Goal: Task Accomplishment & Management: Manage account settings

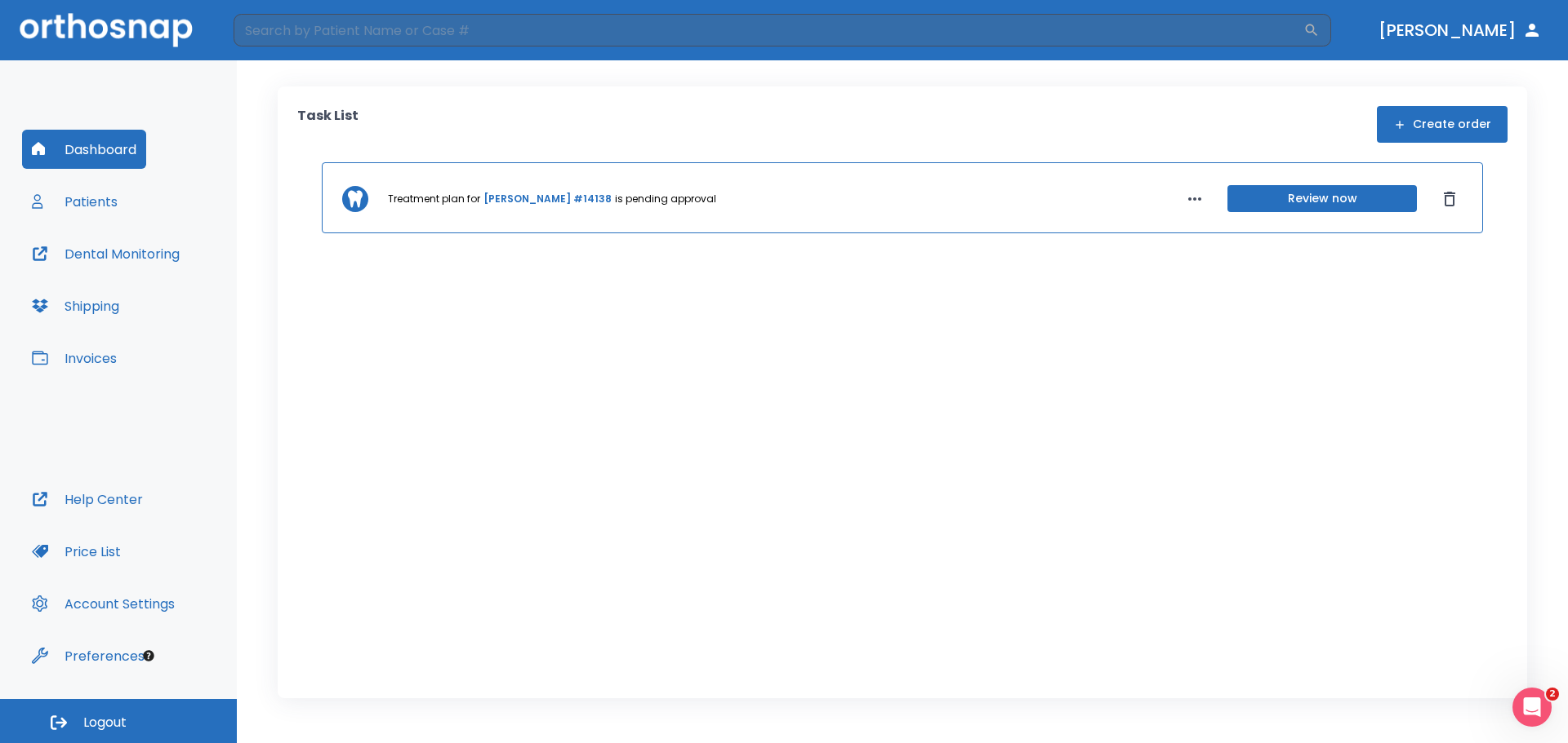
click at [90, 147] on button "Dashboard" at bounding box center [84, 150] width 124 height 40
click at [90, 199] on button "Patients" at bounding box center [74, 202] width 106 height 40
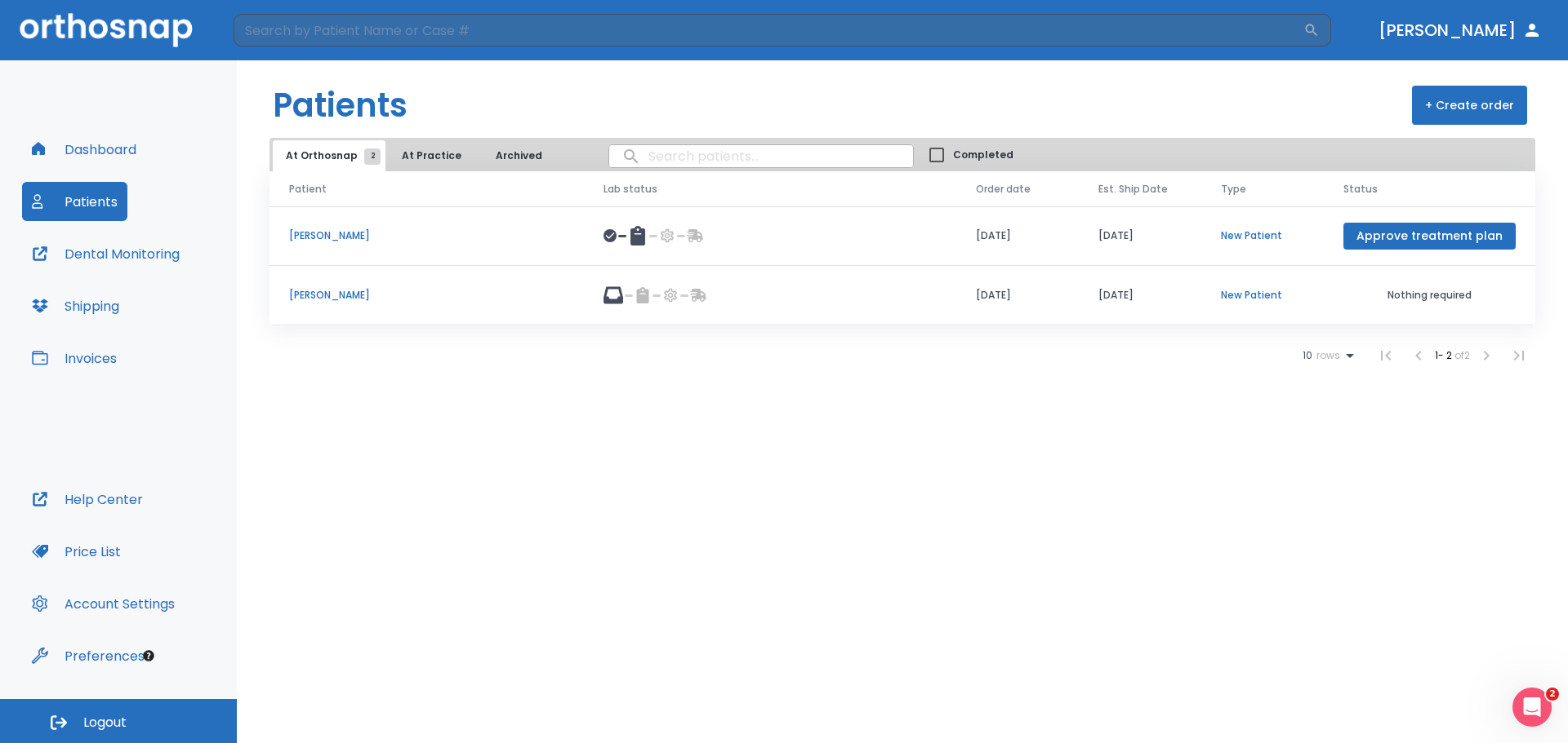
click at [357, 233] on p "[PERSON_NAME]" at bounding box center [427, 236] width 275 height 15
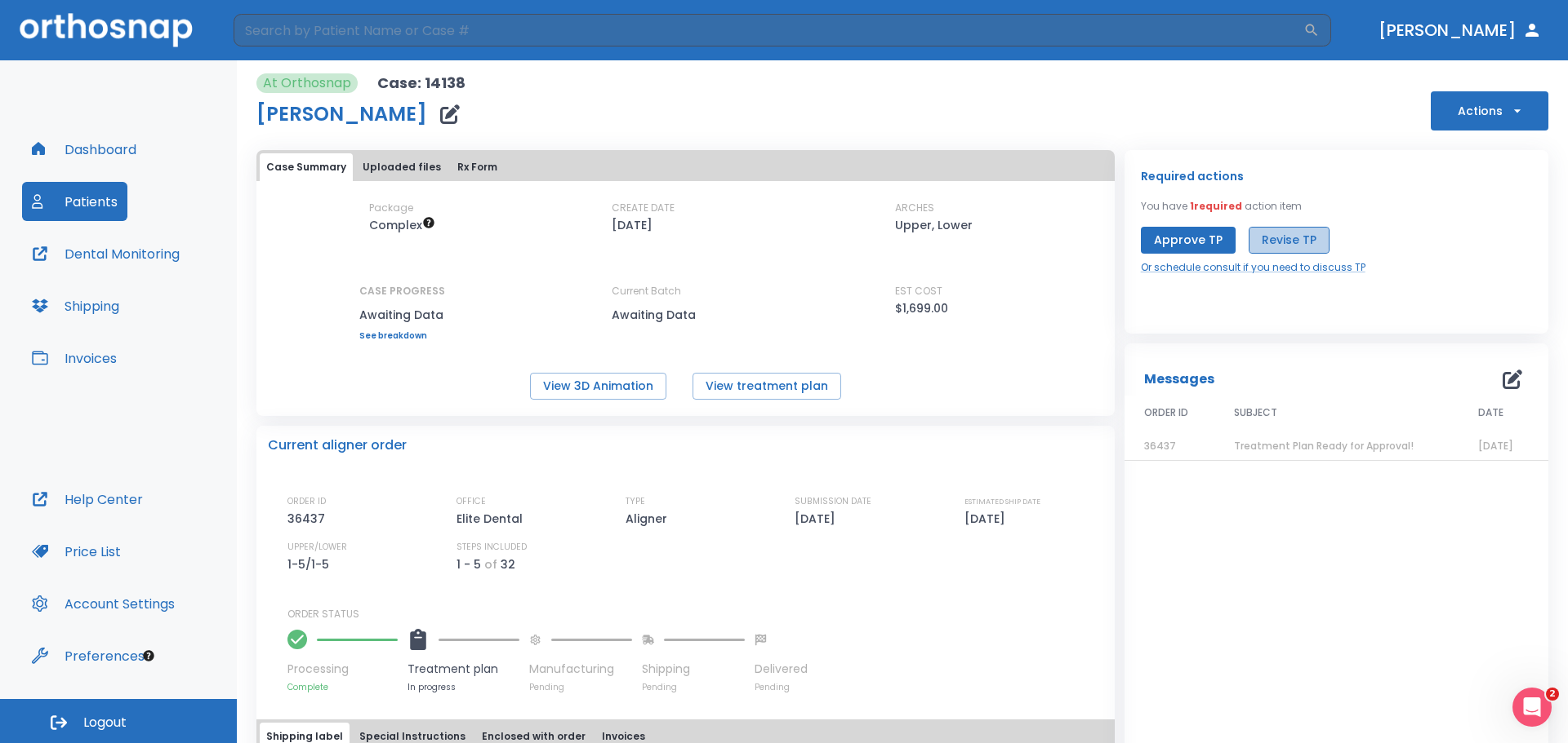
click at [1276, 234] on button "Revise TP" at bounding box center [1289, 240] width 81 height 27
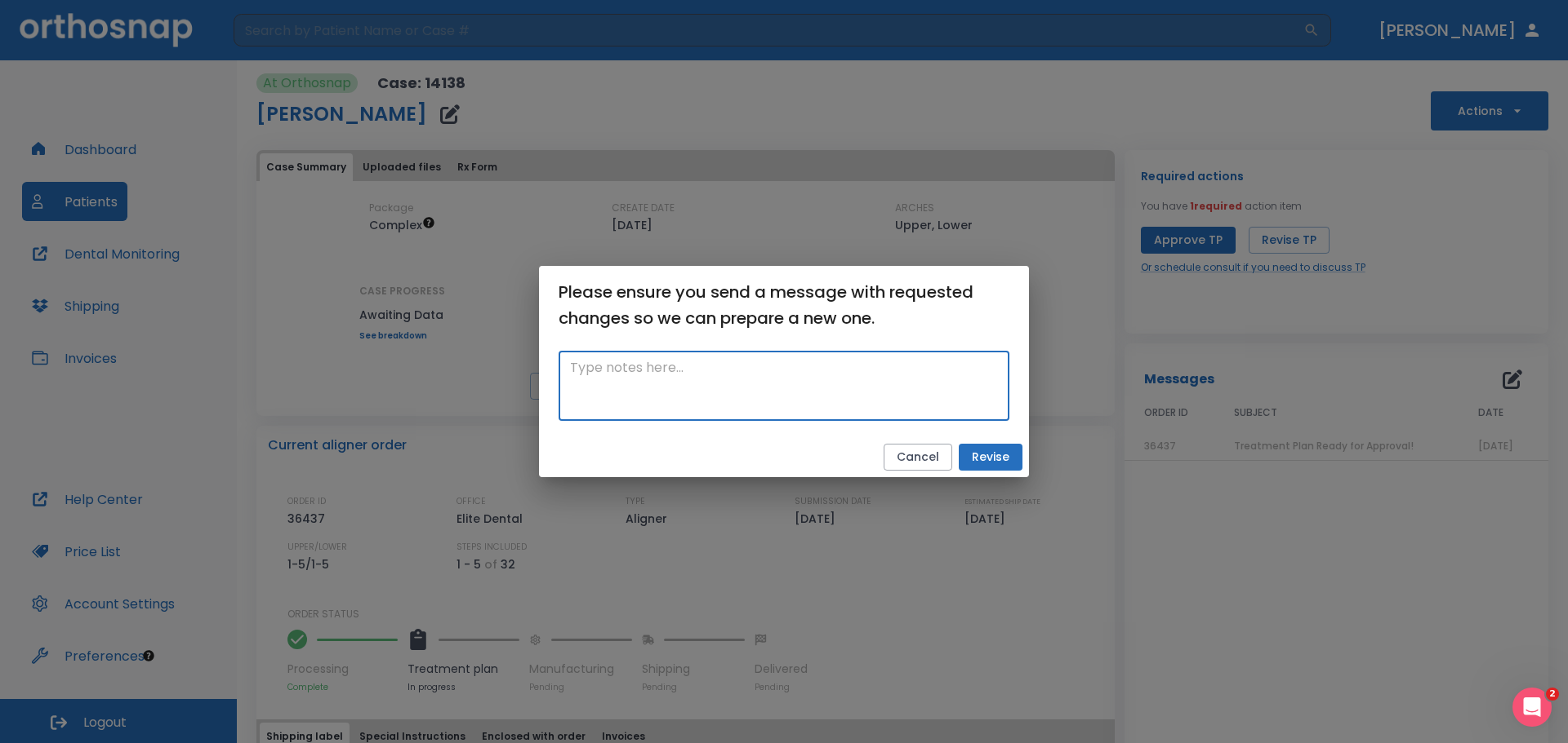
click at [667, 370] on textarea at bounding box center [784, 386] width 428 height 57
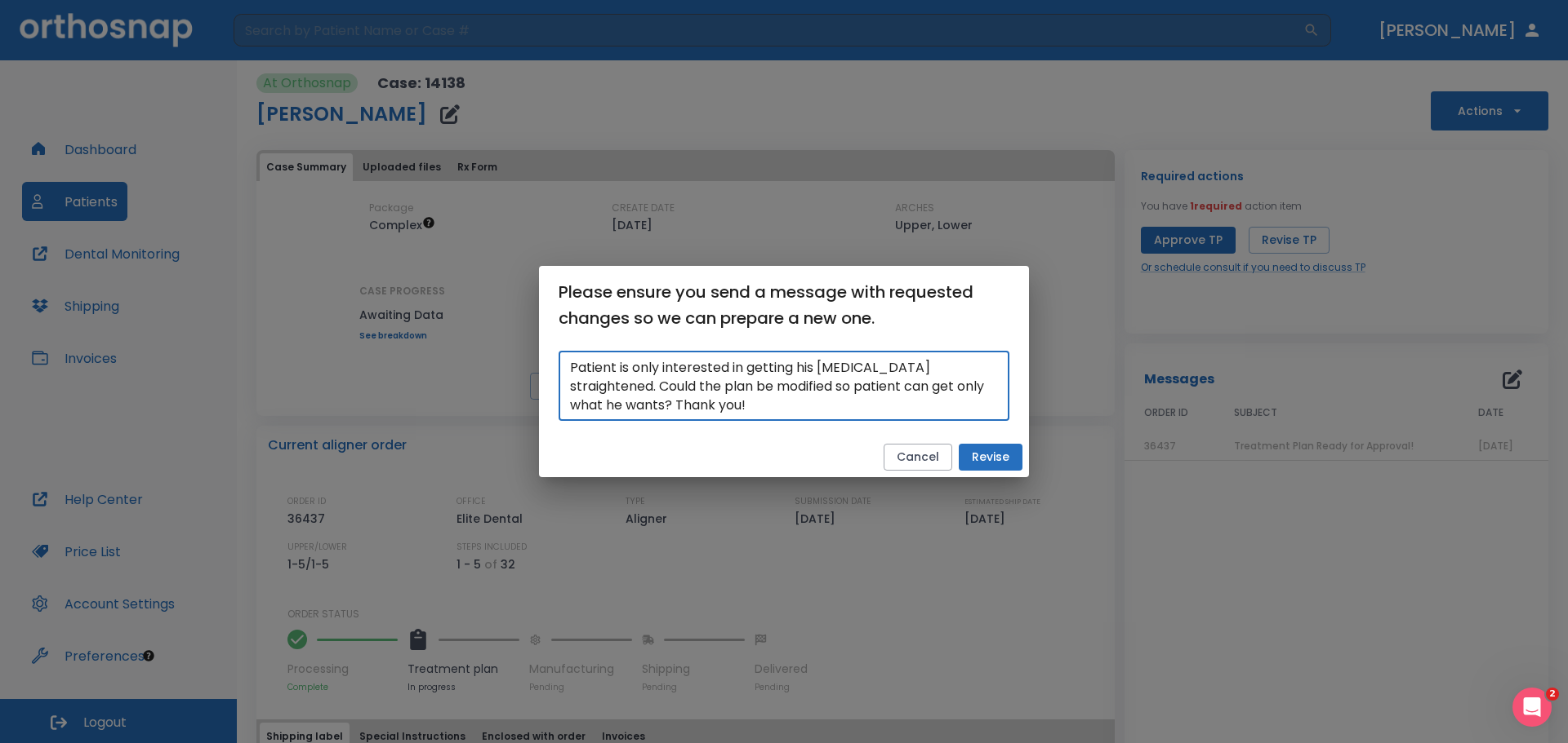
click at [877, 382] on textarea "Patient is only interested in getting his [MEDICAL_DATA] straightened. Could th…" at bounding box center [784, 386] width 428 height 57
click at [566, 367] on div "Patient is only interested in getting his [MEDICAL_DATA] straightened. Could th…" at bounding box center [784, 386] width 450 height 71
click at [622, 372] on textarea "This patient is only interested in getting his [MEDICAL_DATA] straightened. Cou…" at bounding box center [784, 386] width 428 height 57
drag, startPoint x: 783, startPoint y: 406, endPoint x: 569, endPoint y: 353, distance: 220.5
click at [569, 353] on div "This patient is only interested in getting his [MEDICAL_DATA] straightened. Cou…" at bounding box center [784, 386] width 450 height 71
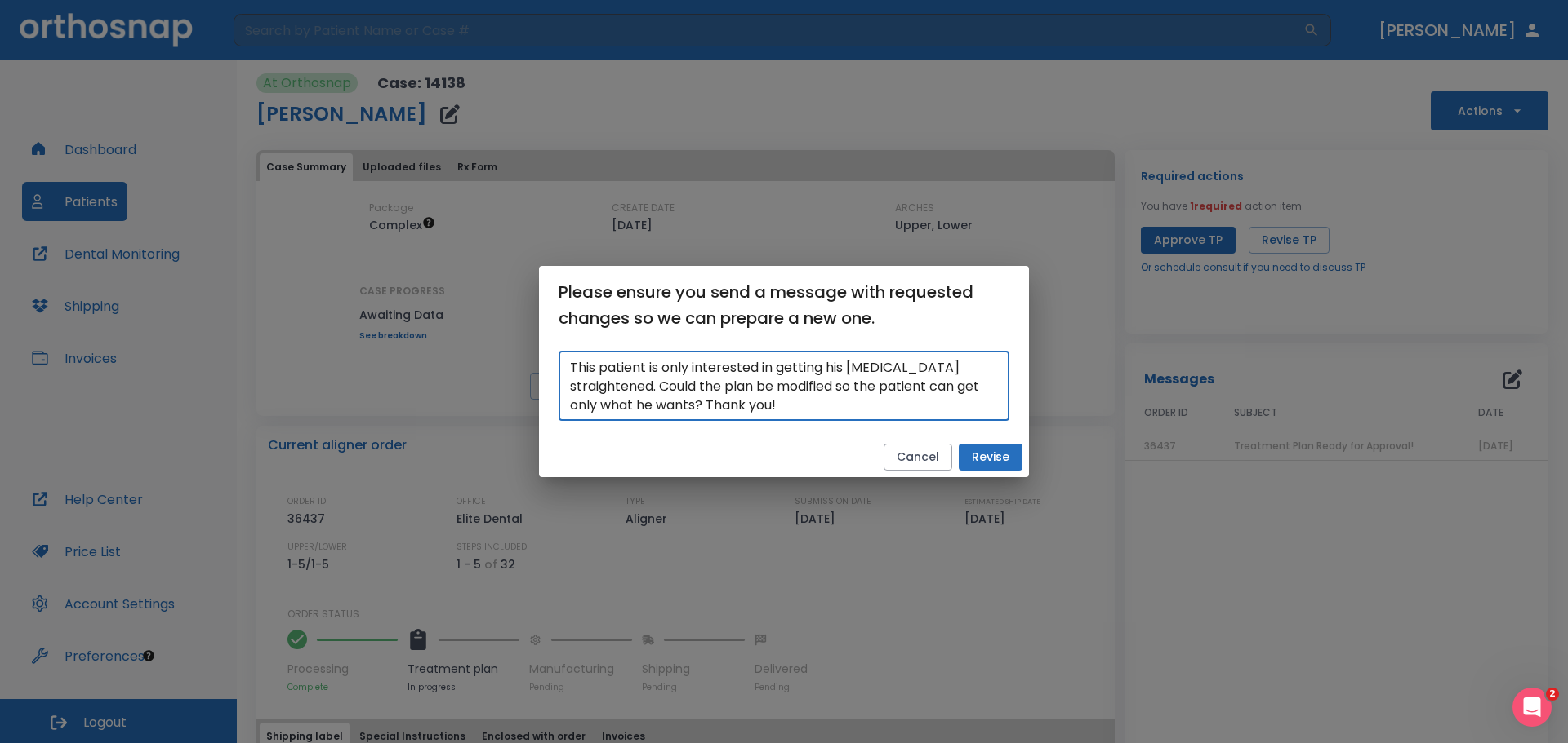
paste textarea "having his [MEDICAL_DATA] straightened. Can the plan be adjusted so the patient…"
type textarea "This patient is only interested in having his [MEDICAL_DATA] straightened. Can …"
click at [997, 459] on button "Revise" at bounding box center [990, 457] width 64 height 27
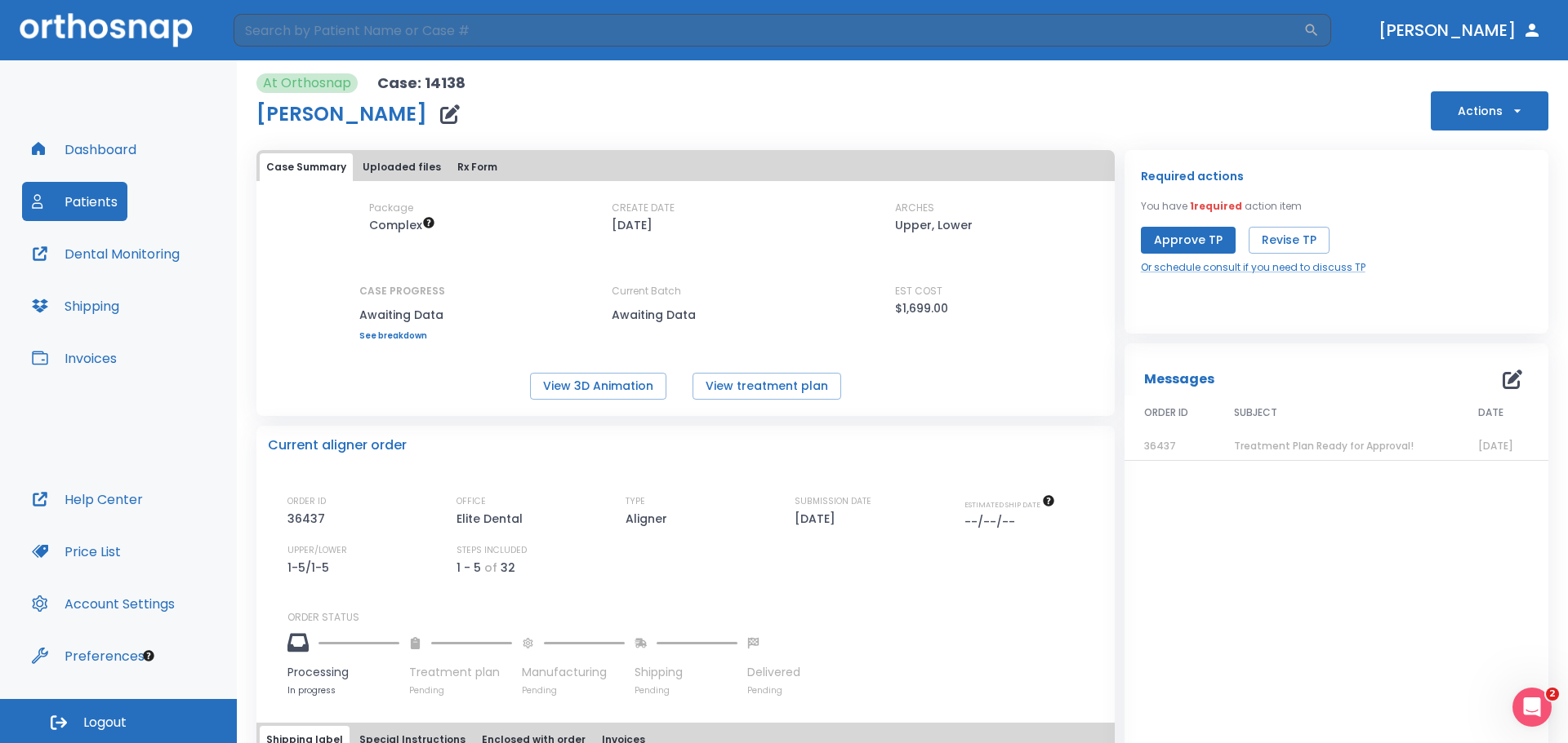
click at [76, 205] on button "Patients" at bounding box center [74, 202] width 106 height 40
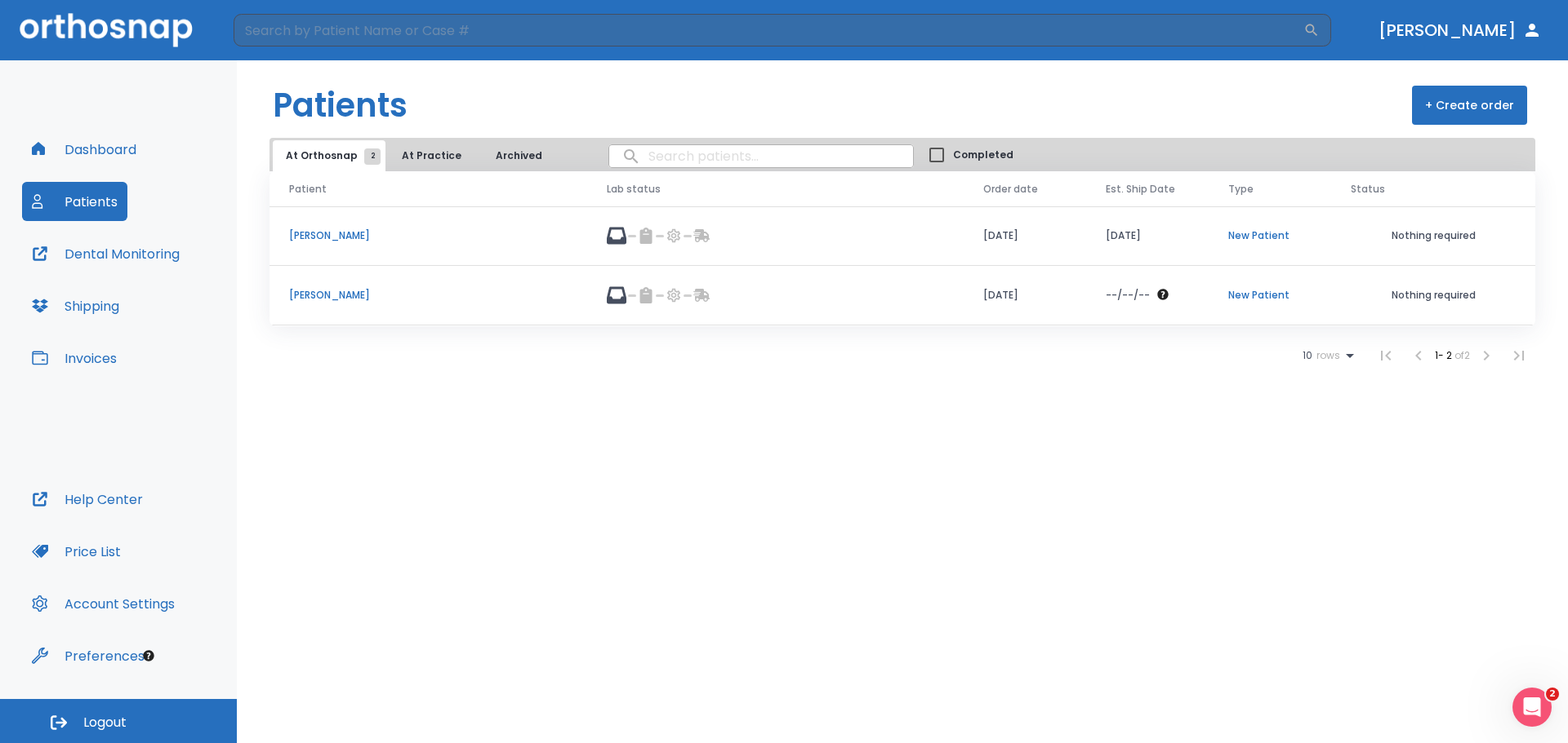
click at [1197, 540] on div "Patients + Create order At Orthosnap 2 At Practice Archived Completed Patient L…" at bounding box center [902, 401] width 1331 height 683
click at [96, 137] on button "Dashboard" at bounding box center [84, 150] width 124 height 40
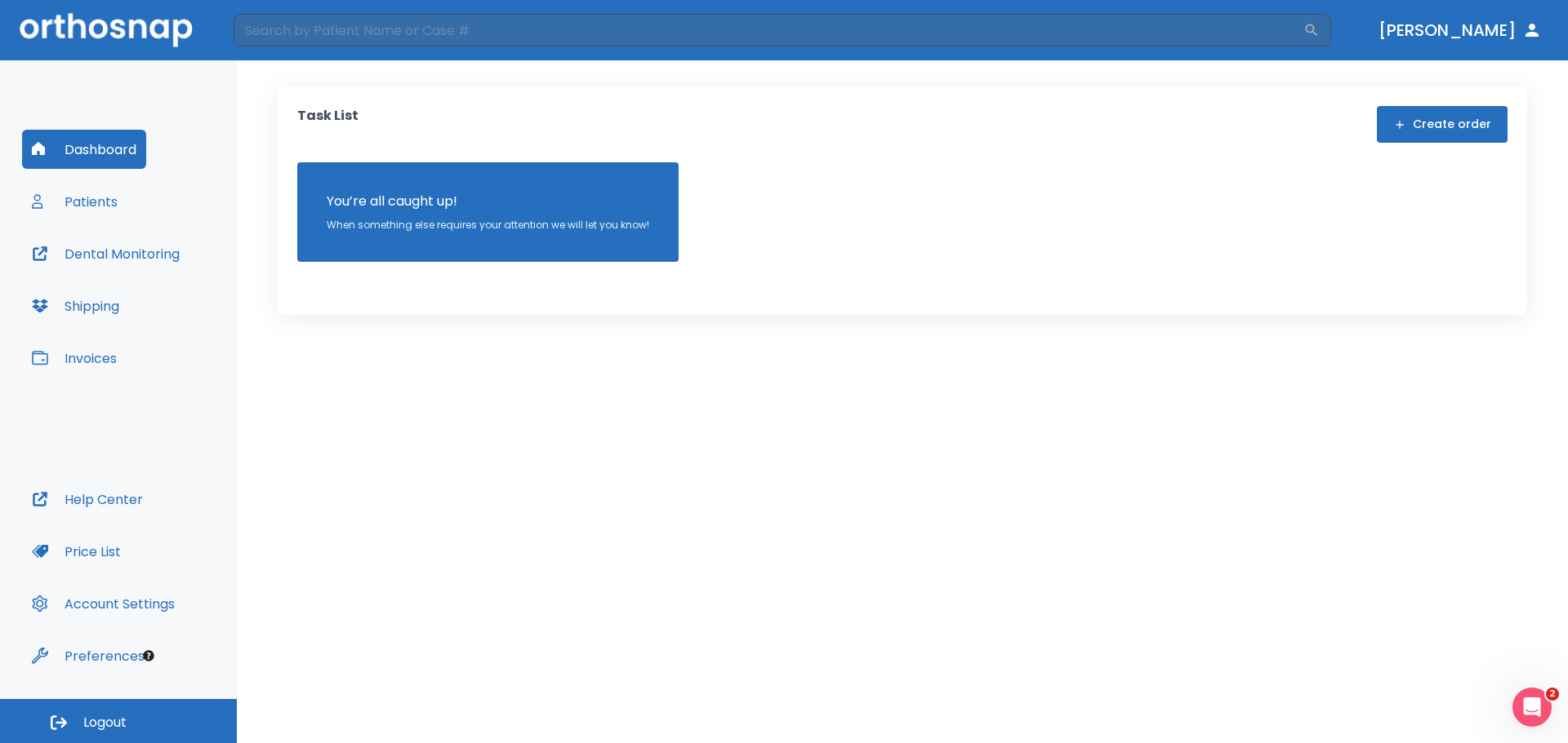
click at [85, 209] on button "Patients" at bounding box center [74, 202] width 106 height 40
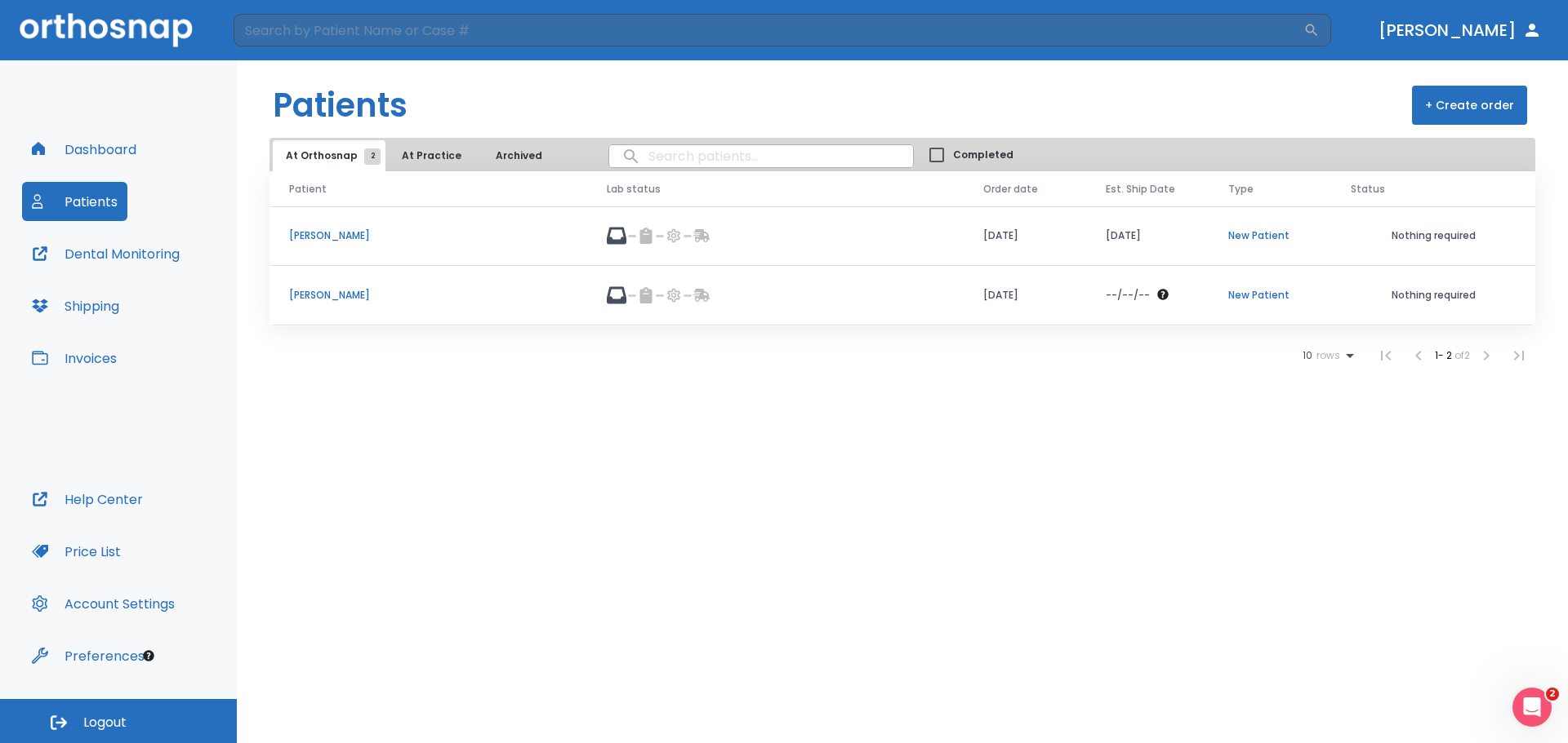
click at [357, 296] on p "[PERSON_NAME]" at bounding box center [429, 296] width 279 height 15
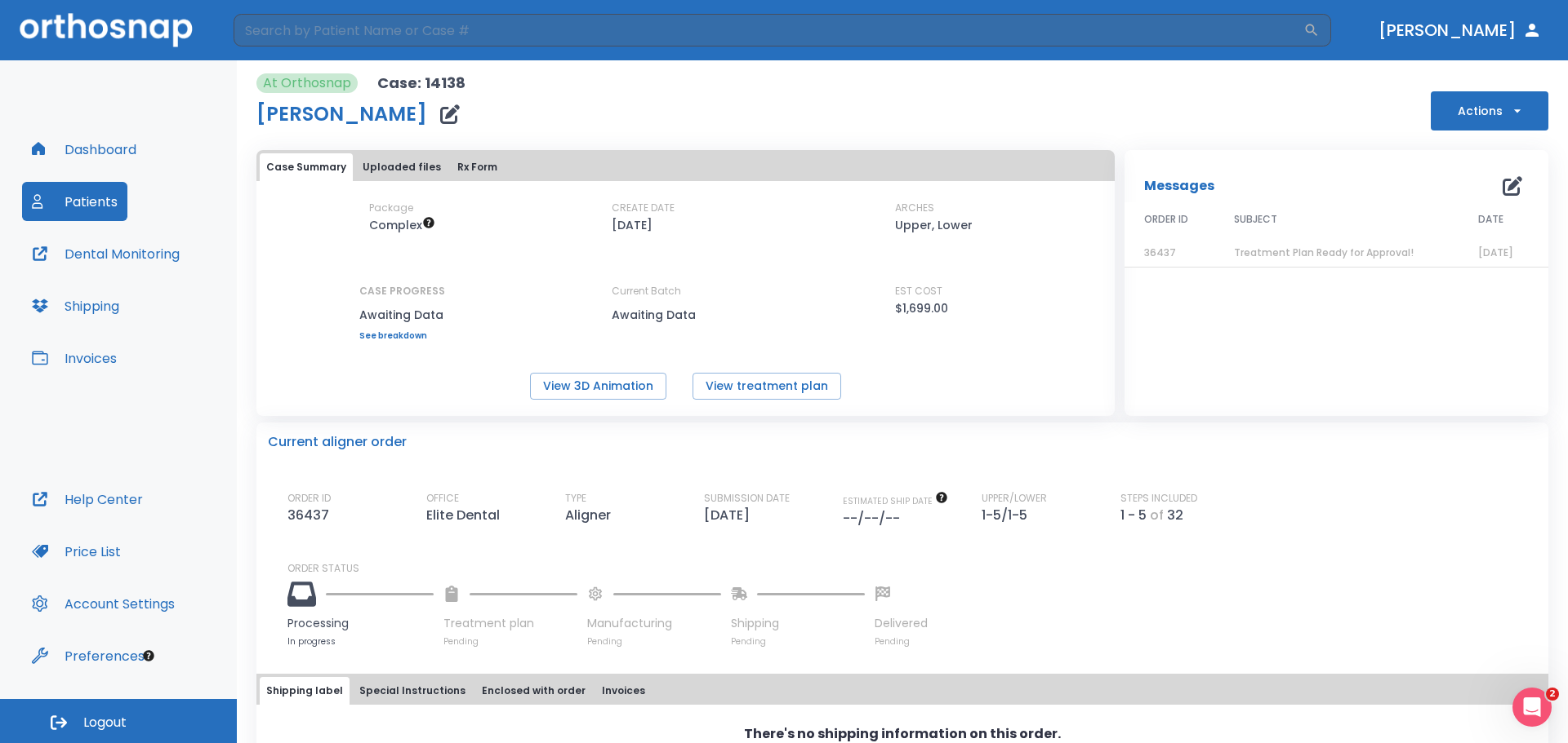
scroll to position [69, 0]
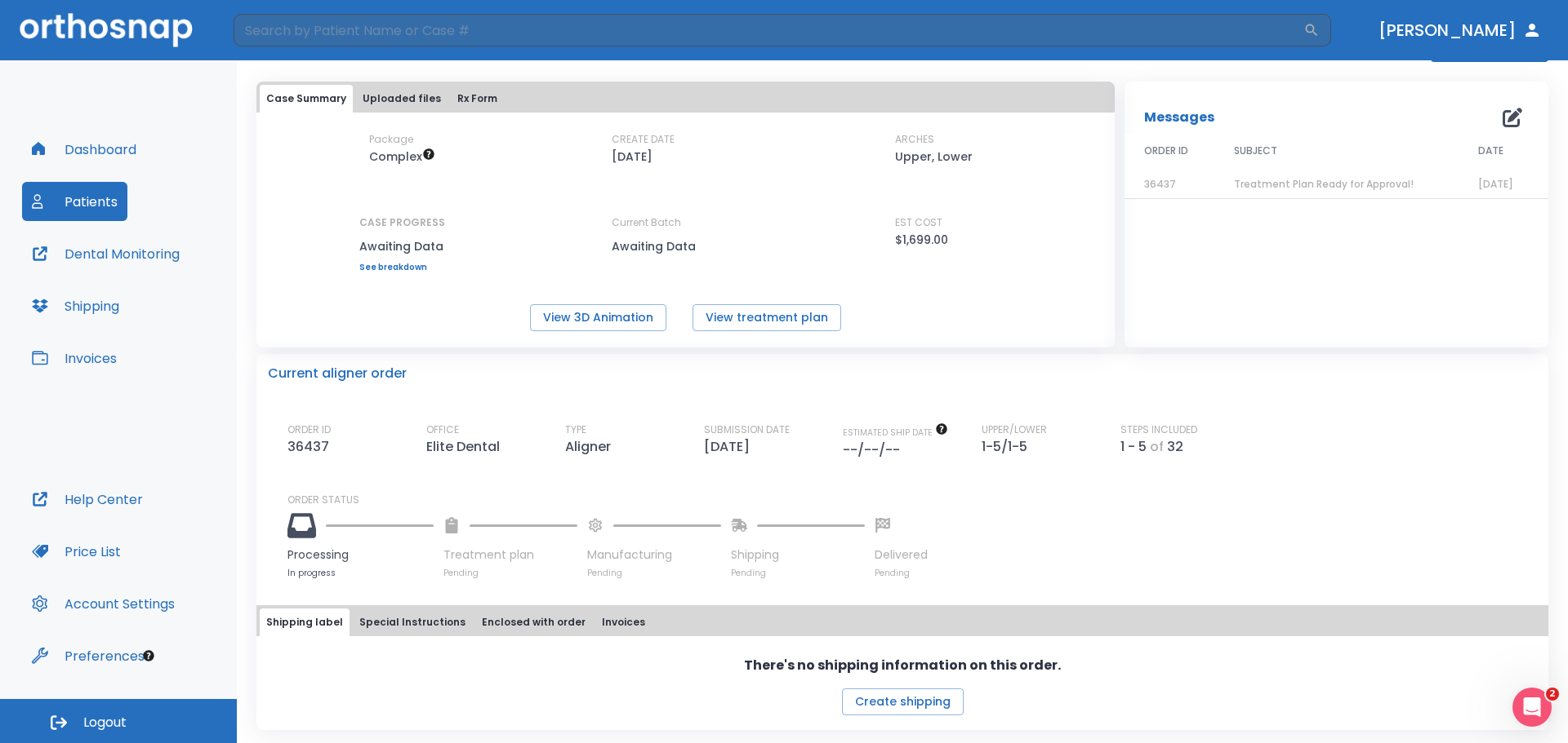
click at [115, 160] on button "Dashboard" at bounding box center [84, 150] width 124 height 40
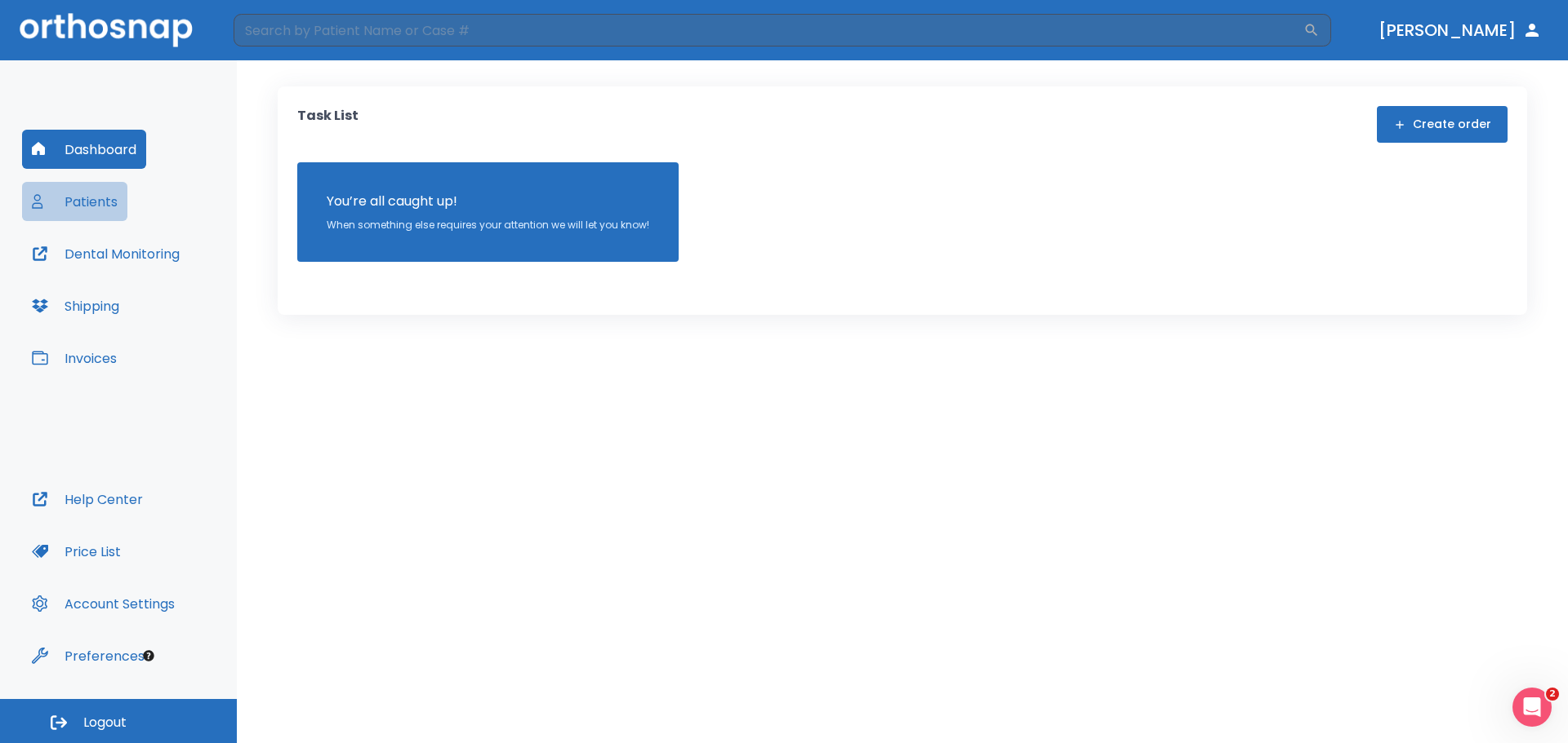
click at [105, 203] on button "Patients" at bounding box center [74, 202] width 106 height 40
